Goal: Information Seeking & Learning: Learn about a topic

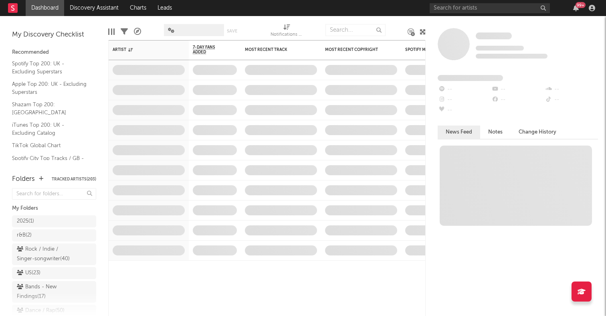
click at [422, 31] on icon at bounding box center [423, 32] width 6 height 6
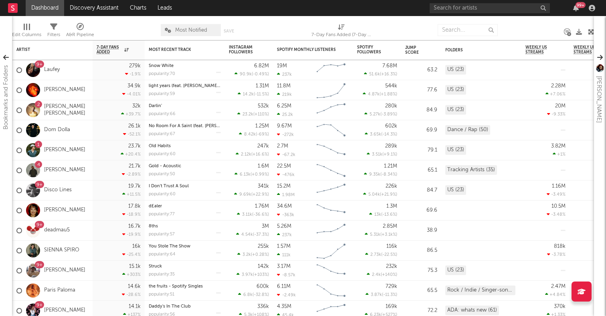
click at [590, 32] on icon at bounding box center [591, 32] width 6 height 6
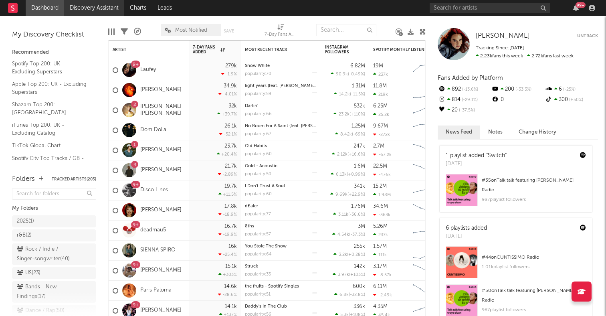
click at [89, 8] on link "Discovery Assistant" at bounding box center [94, 8] width 60 height 16
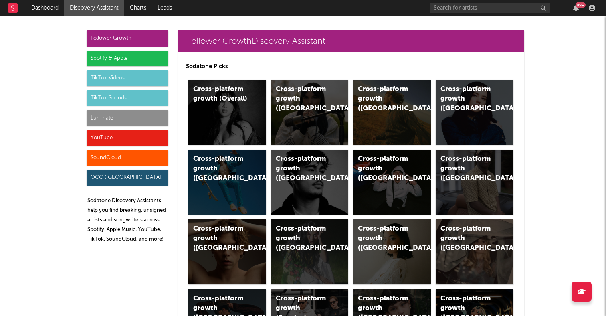
click at [122, 53] on div "Spotify & Apple" at bounding box center [128, 59] width 82 height 16
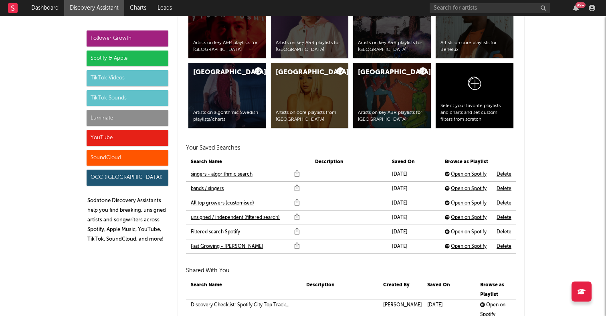
scroll to position [1673, 0]
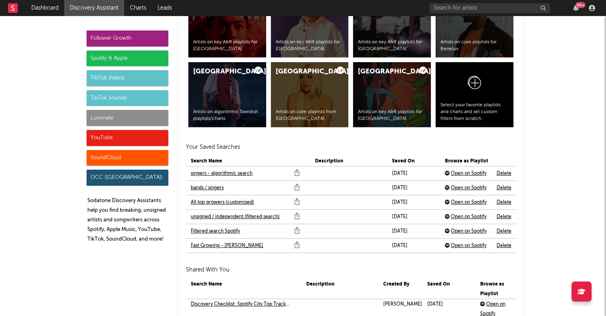
click at [223, 231] on link "Filtered search Spotify" at bounding box center [215, 232] width 49 height 10
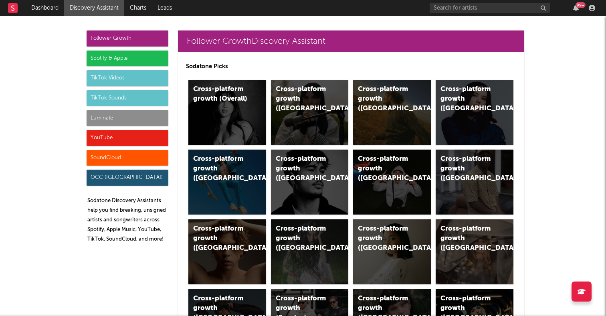
click at [91, 53] on div "Spotify & Apple" at bounding box center [128, 59] width 82 height 16
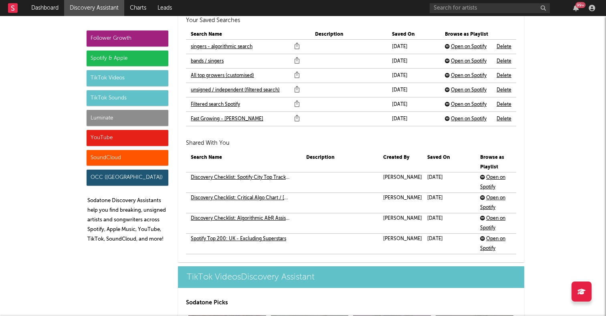
scroll to position [1802, 0]
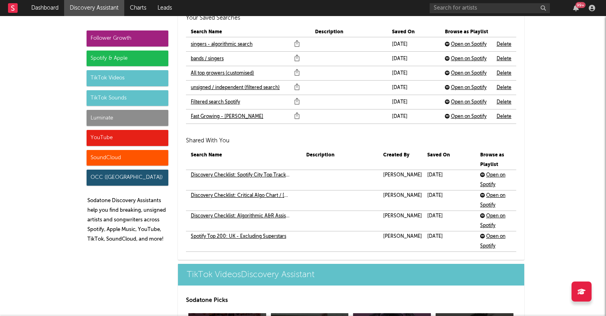
click at [226, 44] on link "singers - algorithmic search" at bounding box center [222, 45] width 62 height 10
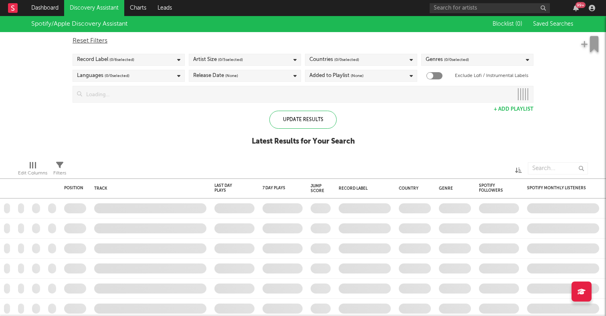
checkbox input "true"
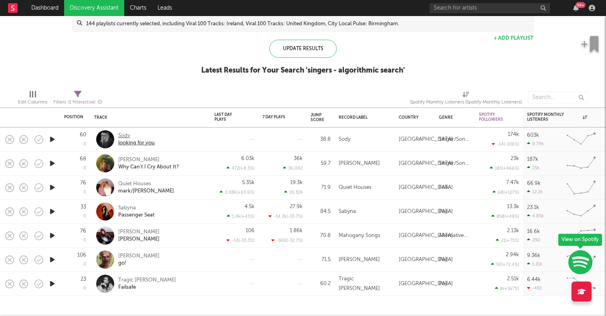
click at [125, 133] on div "Sody" at bounding box center [136, 135] width 36 height 7
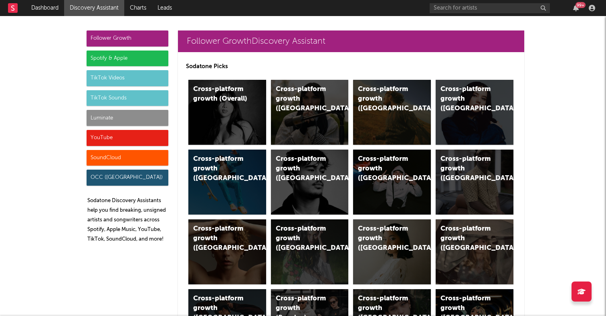
click at [99, 57] on div "Spotify & Apple" at bounding box center [128, 59] width 82 height 16
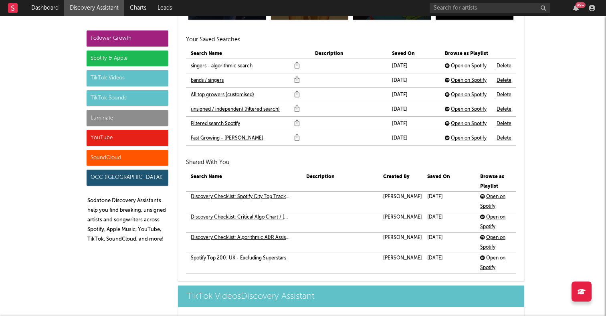
scroll to position [1780, 0]
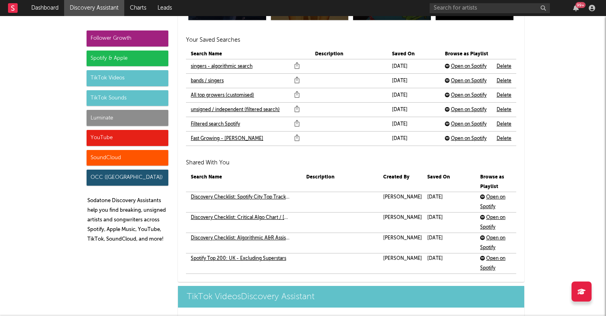
click at [214, 78] on link "bands / singers" at bounding box center [207, 81] width 33 height 10
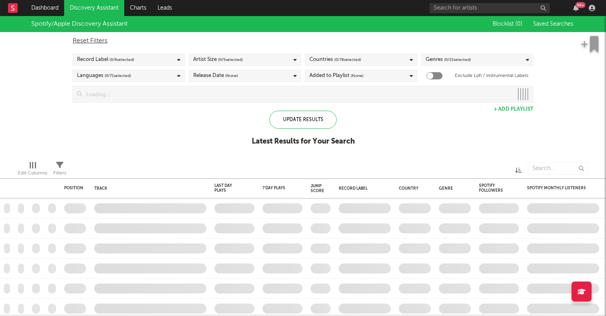
checkbox input "true"
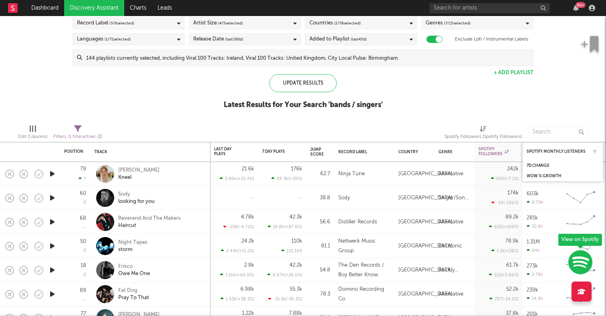
click at [587, 145] on div "Spotify Monthly Listeners" at bounding box center [563, 152] width 72 height 16
click at [581, 150] on div "Spotify Monthly Listeners" at bounding box center [557, 151] width 60 height 5
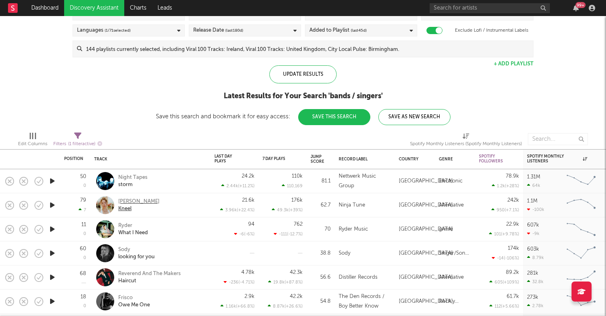
click at [123, 201] on div "[PERSON_NAME]" at bounding box center [138, 201] width 41 height 7
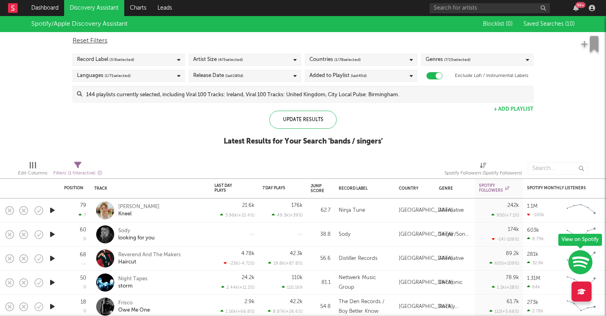
click at [91, 6] on link "Discovery Assistant" at bounding box center [94, 8] width 60 height 16
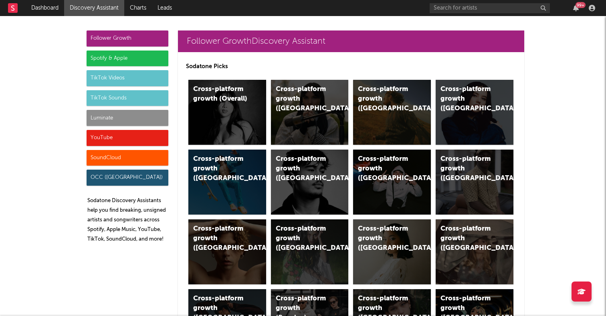
click at [110, 59] on div "Spotify & Apple" at bounding box center [128, 59] width 82 height 16
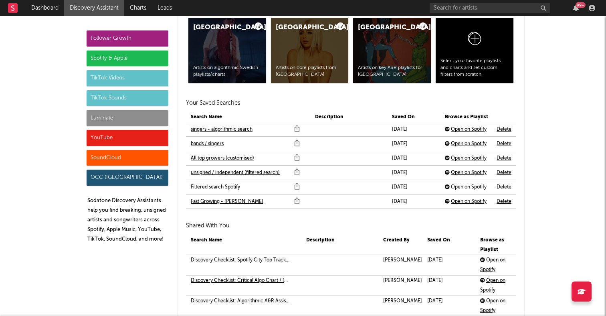
scroll to position [1730, 0]
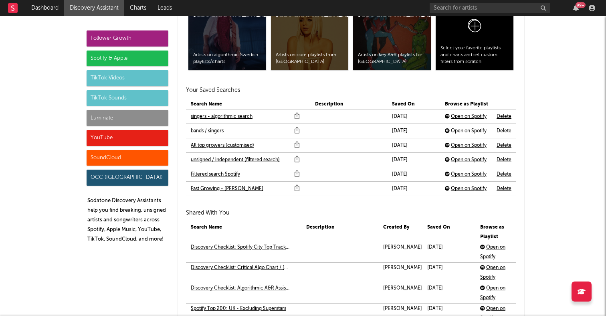
click at [219, 145] on link "All top growers (customised)" at bounding box center [222, 146] width 63 height 10
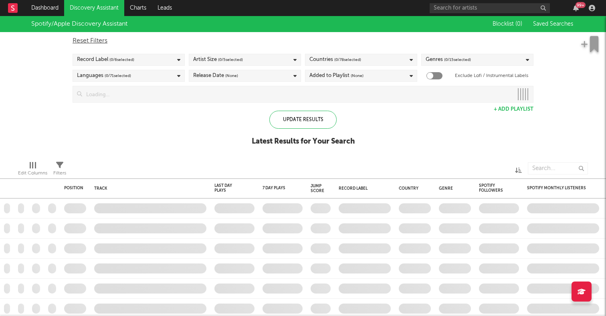
checkbox input "true"
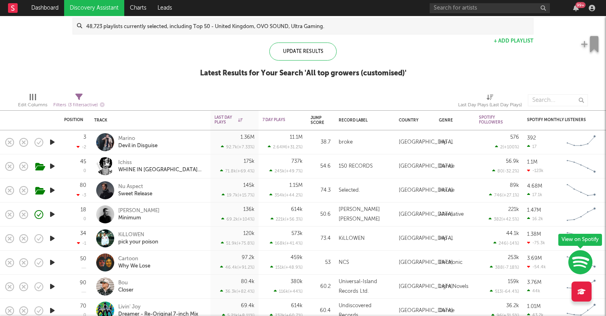
click at [560, 109] on div at bounding box center [558, 100] width 60 height 20
click at [557, 116] on div "Spotify Monthly Listeners" at bounding box center [563, 120] width 72 height 16
click at [561, 122] on div "Spotify Monthly Listeners" at bounding box center [557, 120] width 60 height 5
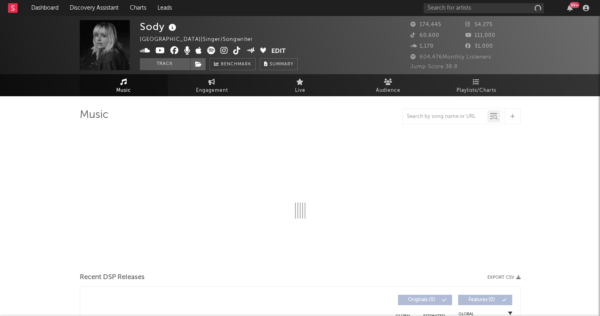
select select "6m"
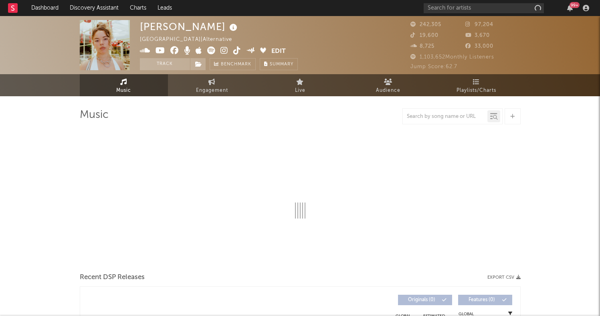
select select "6m"
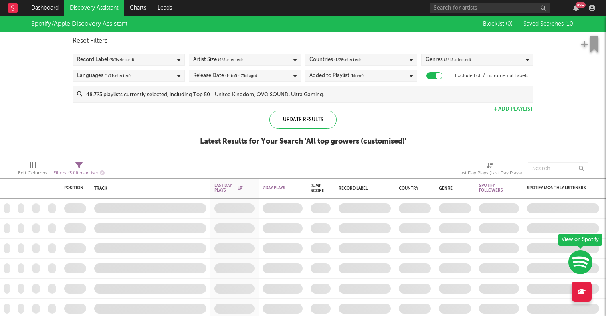
checkbox input "true"
